Goal: Task Accomplishment & Management: Manage account settings

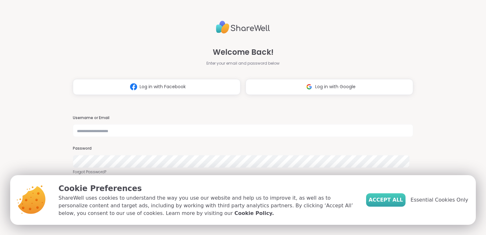
click at [389, 200] on span "Accept All" at bounding box center [386, 200] width 34 height 8
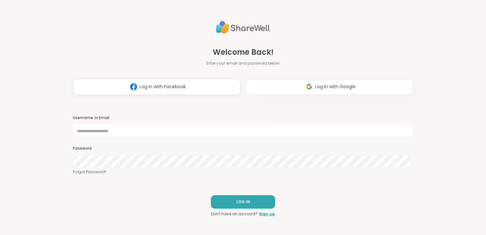
click at [307, 88] on img at bounding box center [309, 87] width 12 height 12
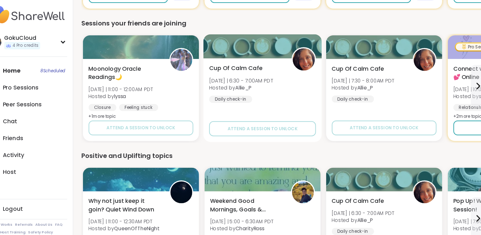
scroll to position [428, 0]
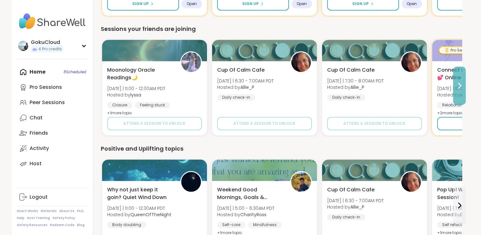
click at [460, 85] on icon at bounding box center [460, 85] width 3 height 5
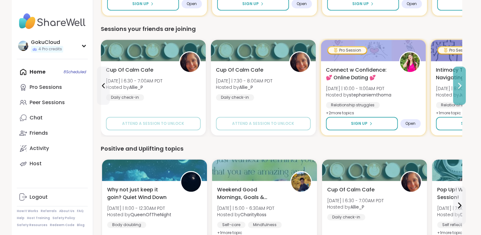
click at [460, 85] on icon at bounding box center [460, 85] width 3 height 5
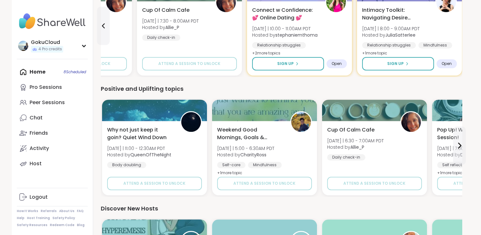
scroll to position [491, 0]
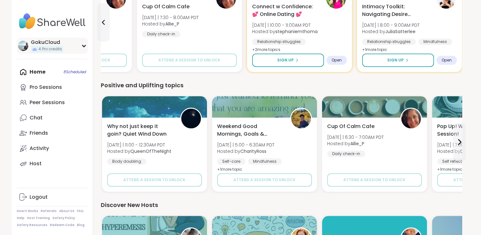
click at [24, 48] on img at bounding box center [23, 46] width 10 height 10
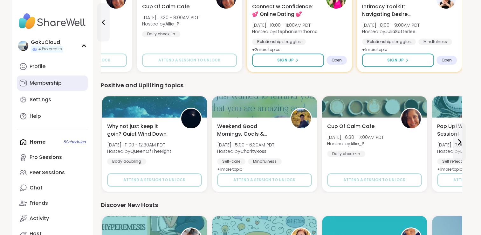
click at [42, 84] on div "Membership" at bounding box center [46, 83] width 32 height 7
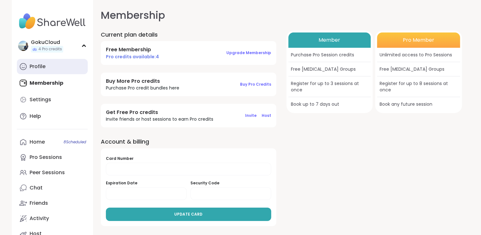
click at [42, 64] on div "Profile" at bounding box center [38, 66] width 16 height 7
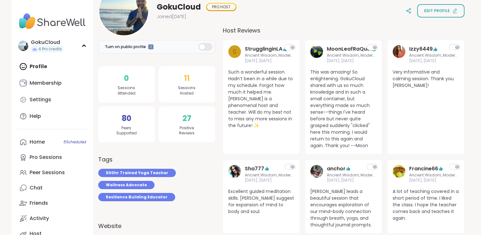
scroll to position [88, 0]
